Goal: Find specific page/section: Find specific page/section

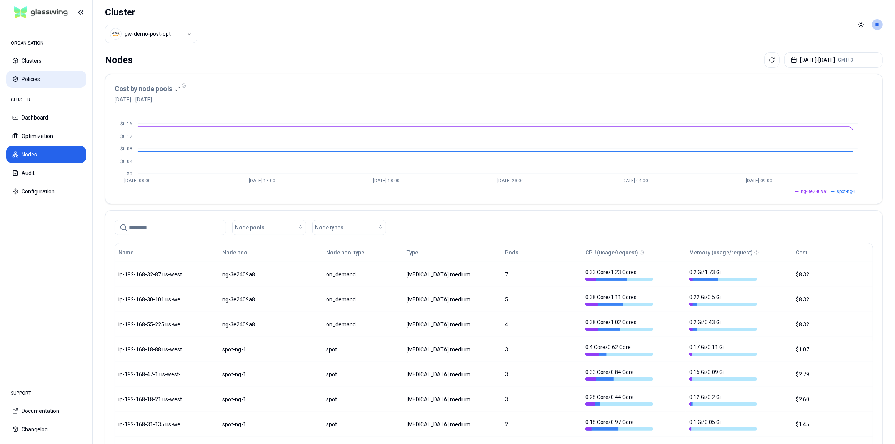
click at [43, 84] on button "Policies" at bounding box center [46, 79] width 80 height 17
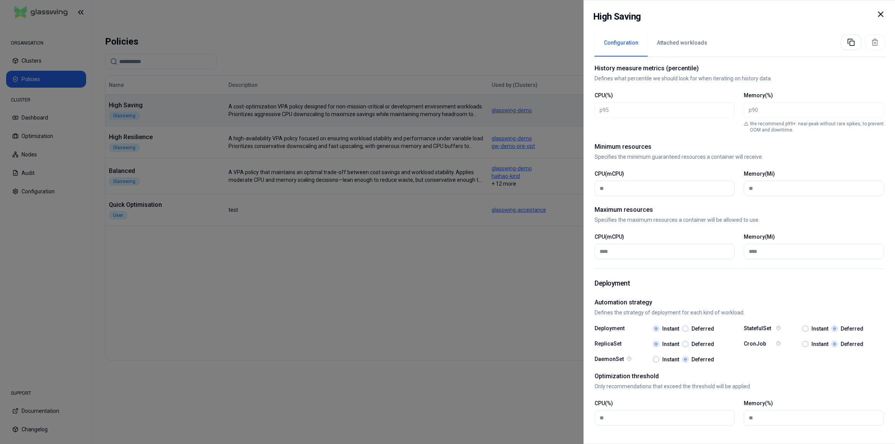
scroll to position [252, 0]
click at [879, 16] on icon at bounding box center [880, 14] width 9 height 9
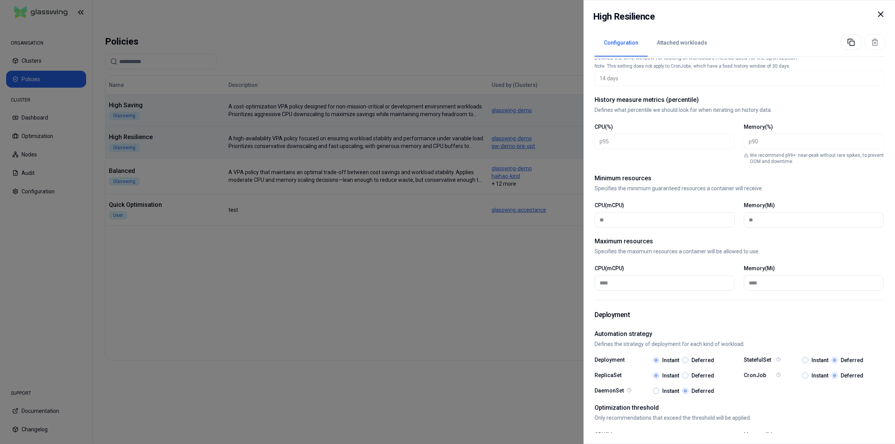
scroll to position [245, 0]
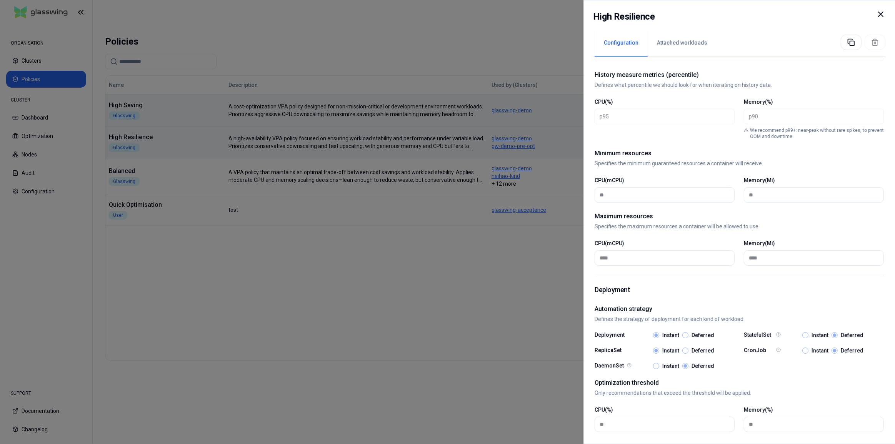
click at [878, 15] on icon at bounding box center [880, 14] width 9 height 9
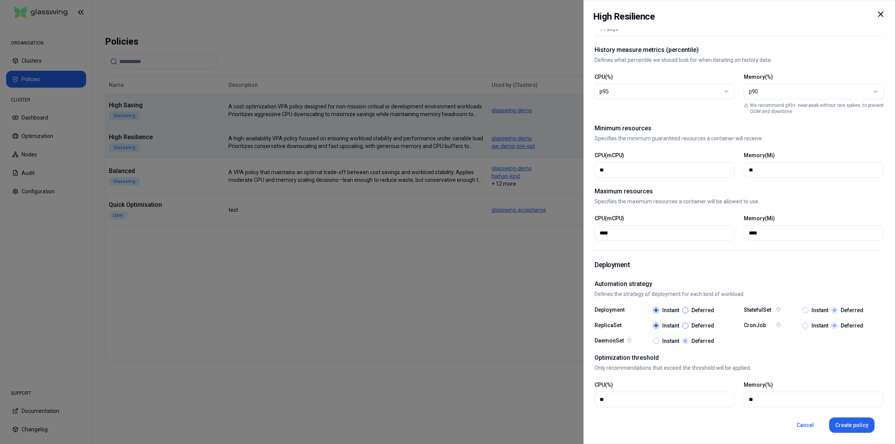
scroll to position [248, 0]
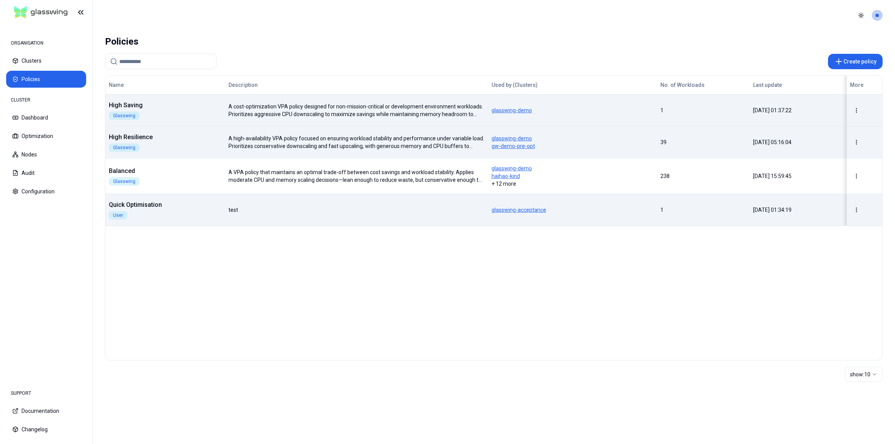
click at [187, 200] on div "Quick Optimisation User" at bounding box center [165, 209] width 119 height 19
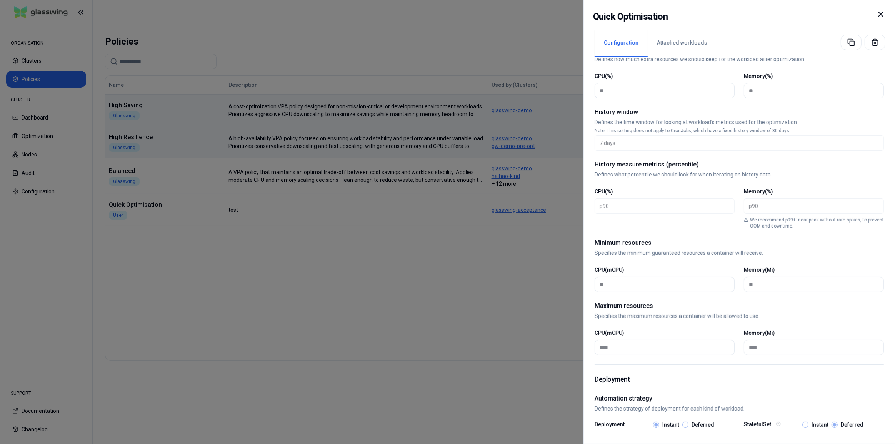
scroll to position [237, 0]
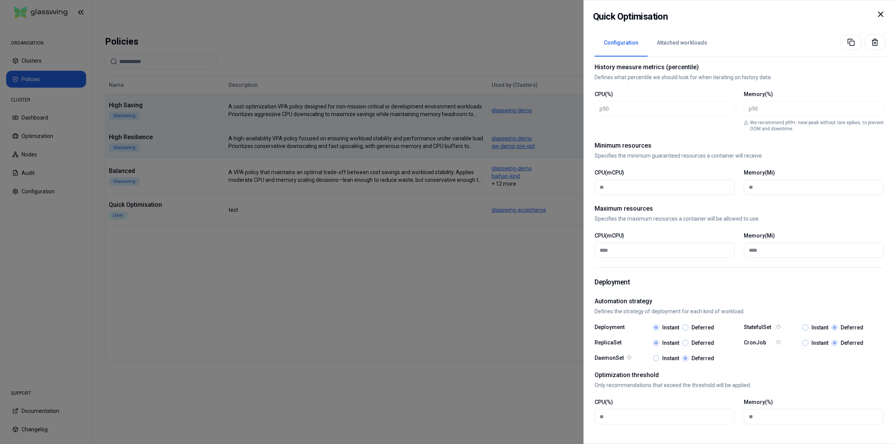
click at [880, 15] on icon at bounding box center [880, 14] width 5 height 5
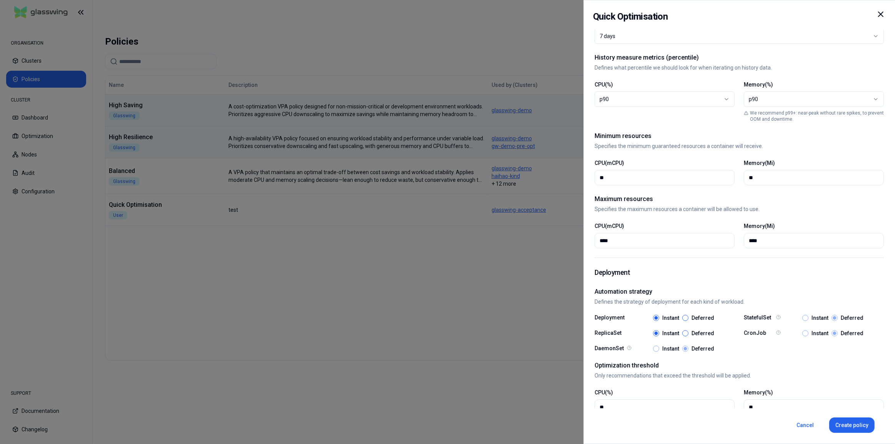
scroll to position [252, 0]
